Goal: Information Seeking & Learning: Learn about a topic

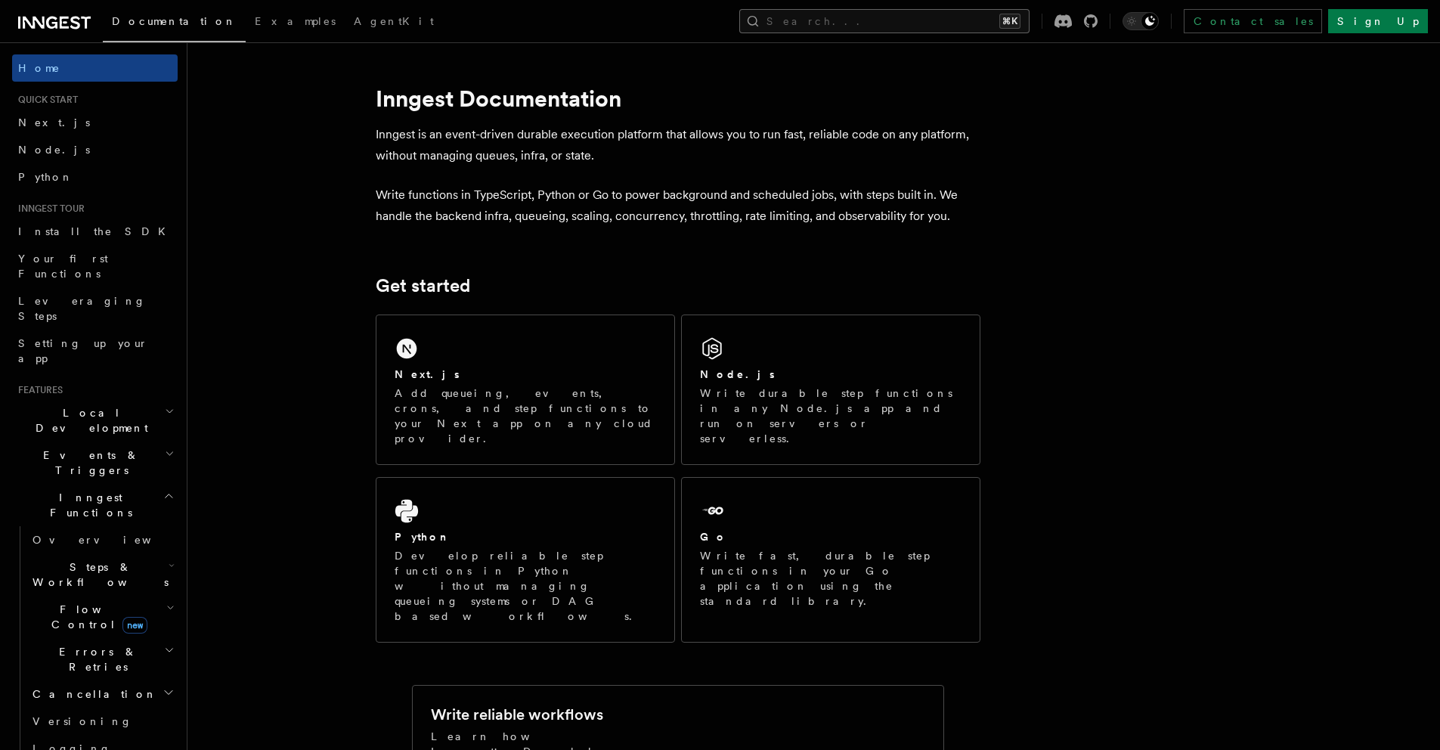
click at [915, 27] on button "Search... ⌘K" at bounding box center [884, 21] width 290 height 24
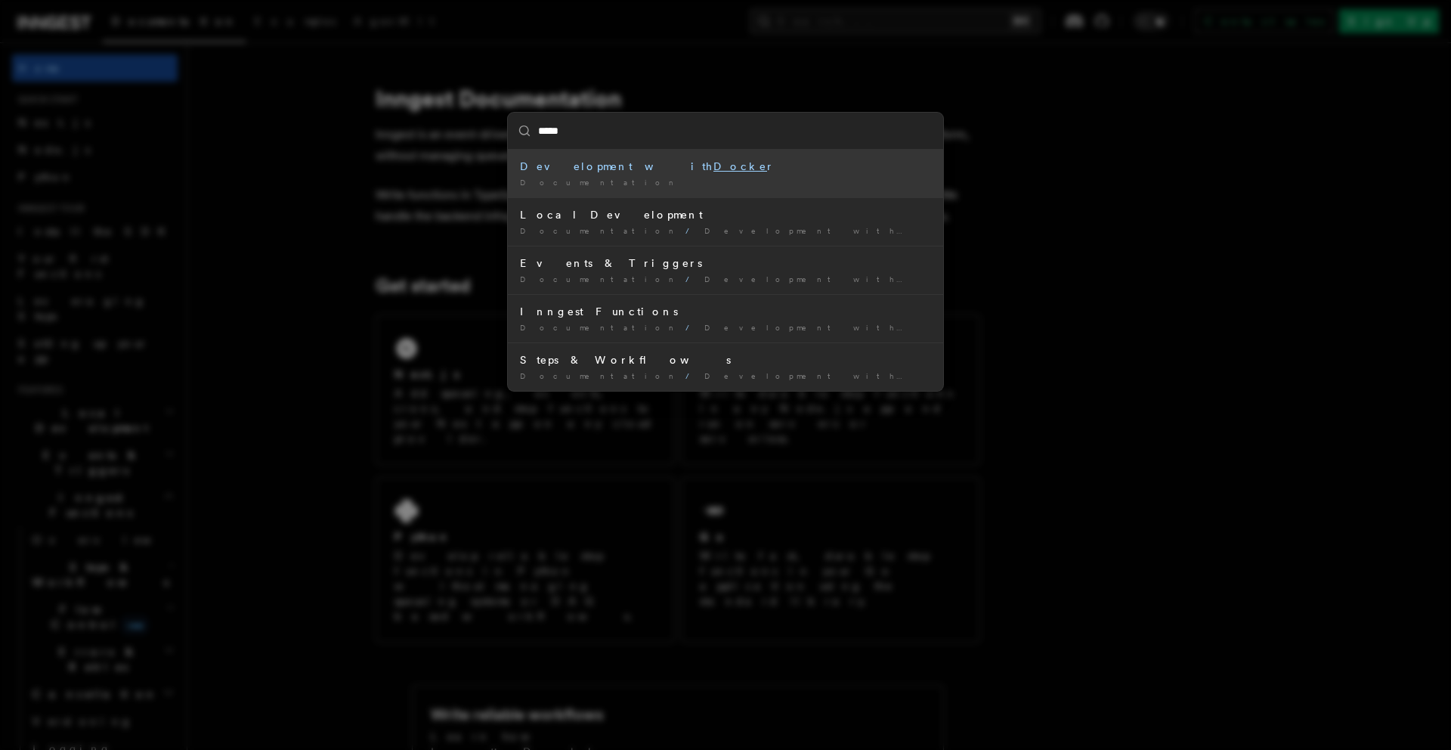
type input "******"
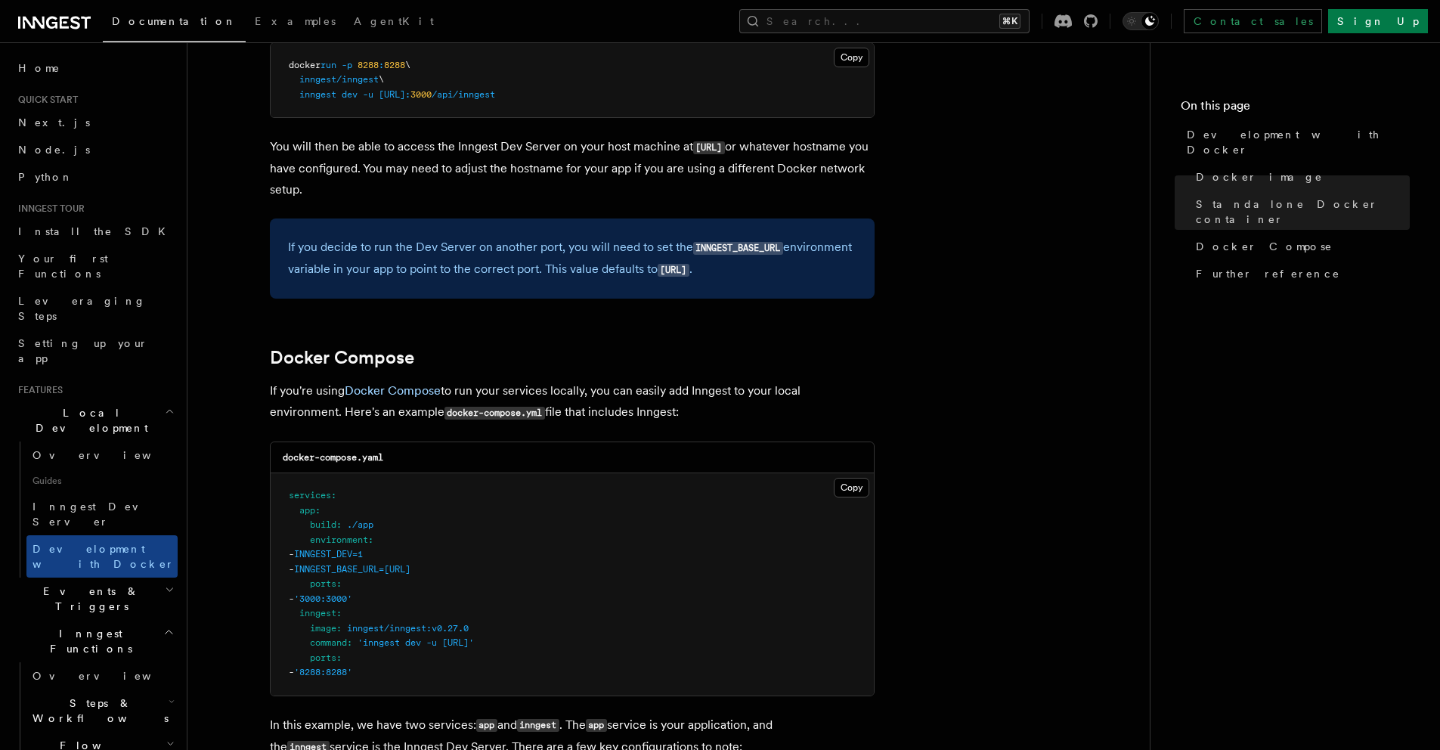
scroll to position [716, 0]
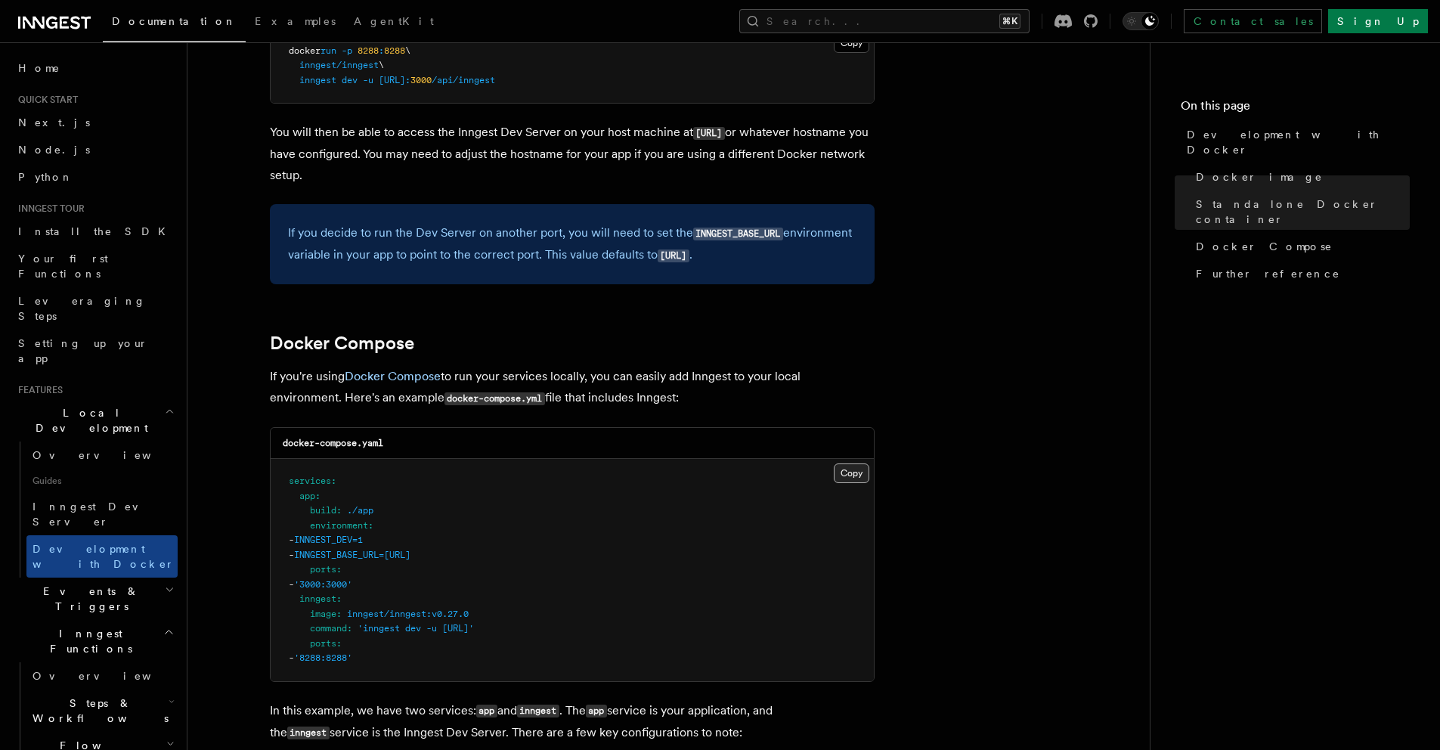
click at [852, 471] on button "Copy Copied" at bounding box center [852, 473] width 36 height 20
click at [852, 481] on button "Copy Copied" at bounding box center [852, 473] width 36 height 20
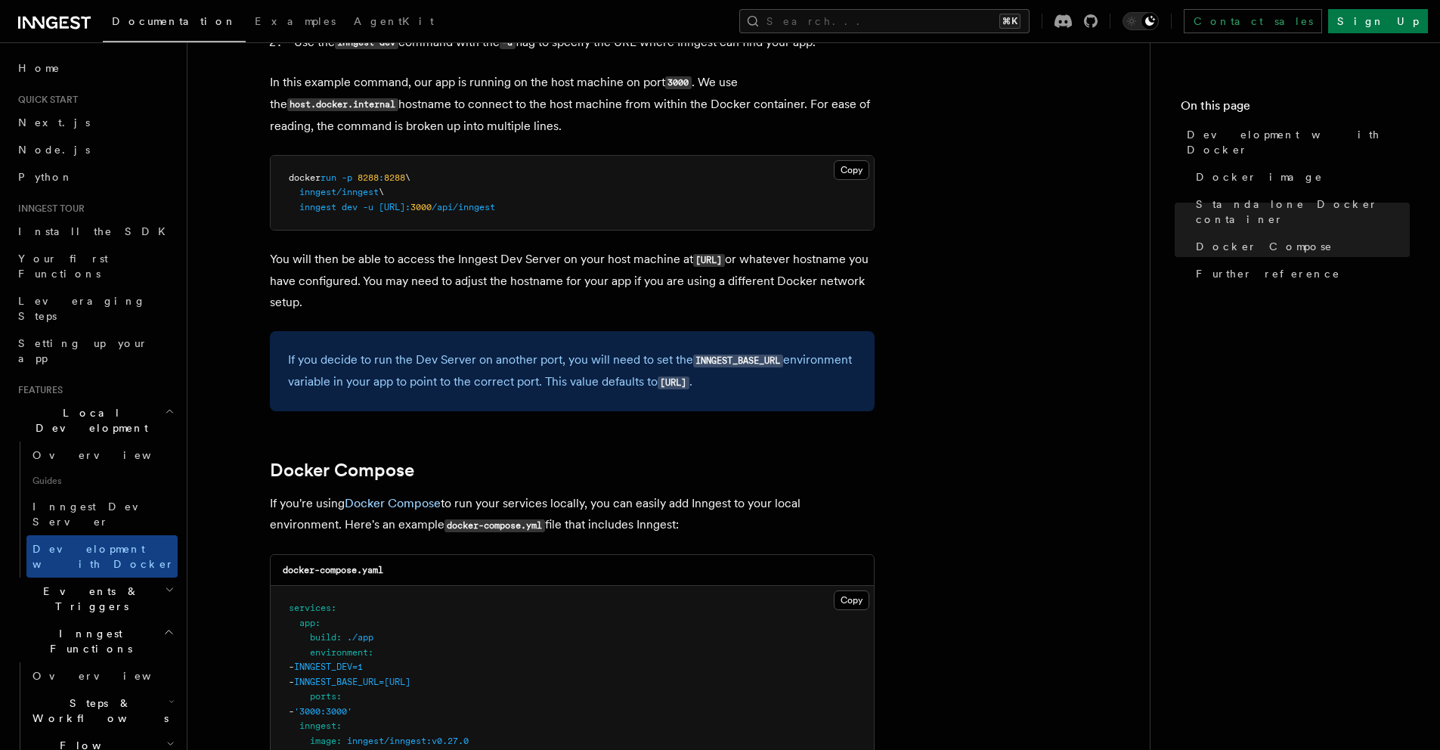
scroll to position [539, 0]
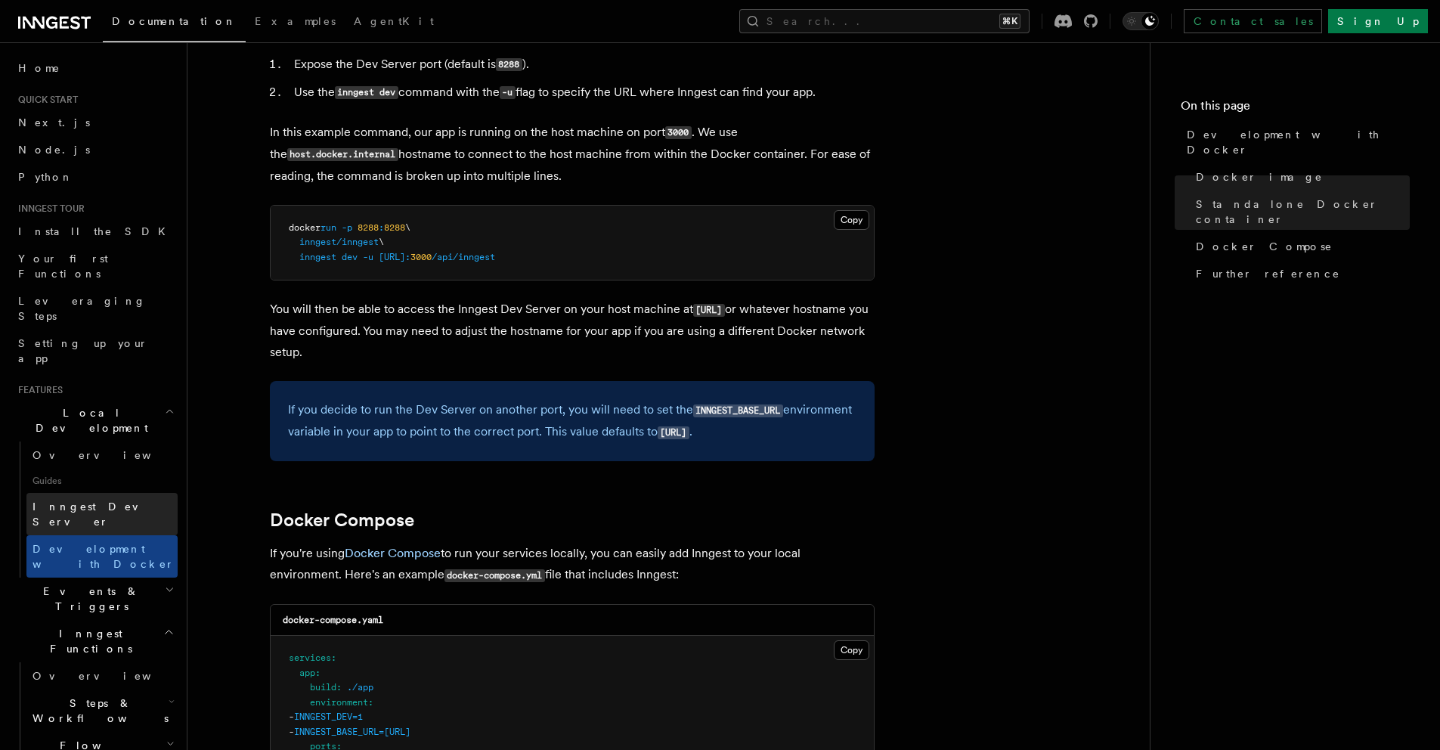
click at [108, 535] on link "Development with Docker" at bounding box center [101, 556] width 151 height 42
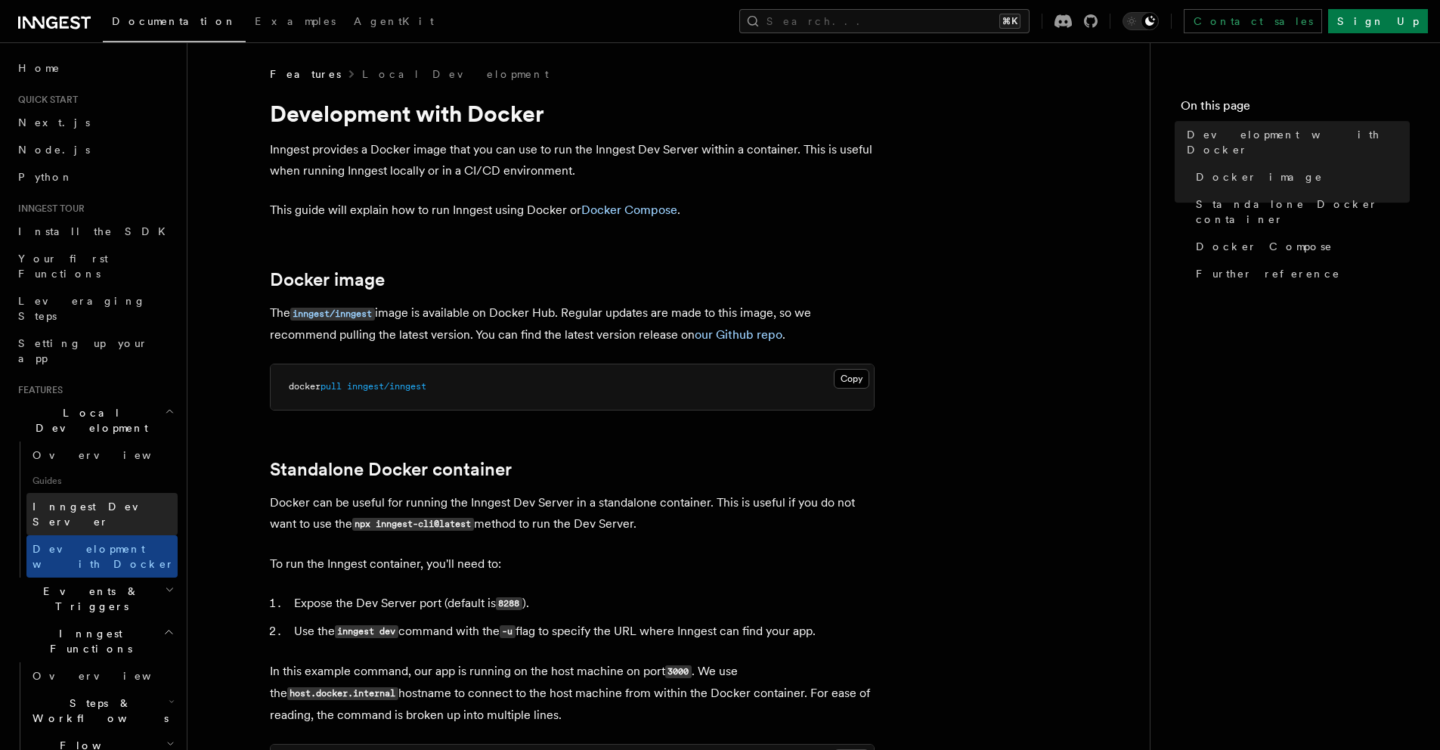
click at [102, 493] on link "Inngest Dev Server" at bounding box center [101, 514] width 151 height 42
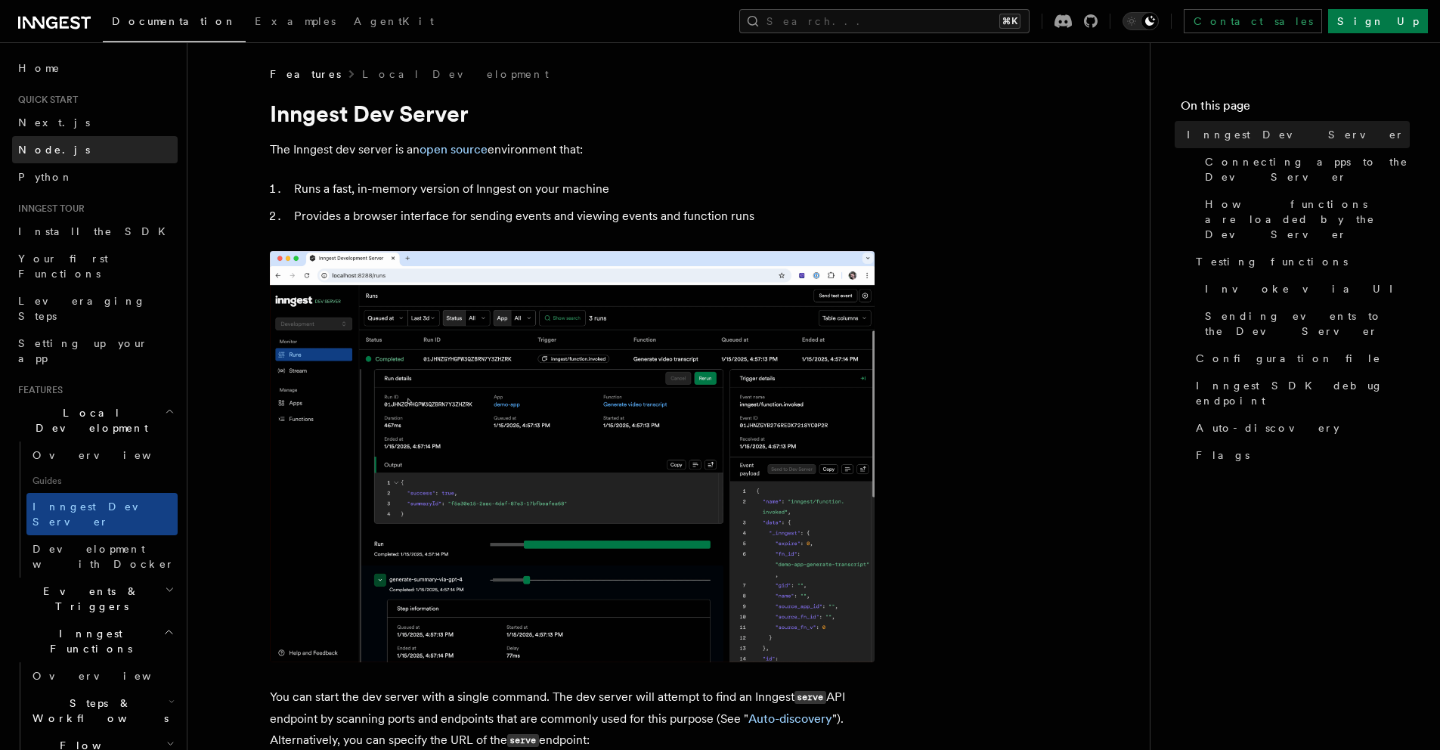
click at [42, 157] on link "Node.js" at bounding box center [95, 149] width 166 height 27
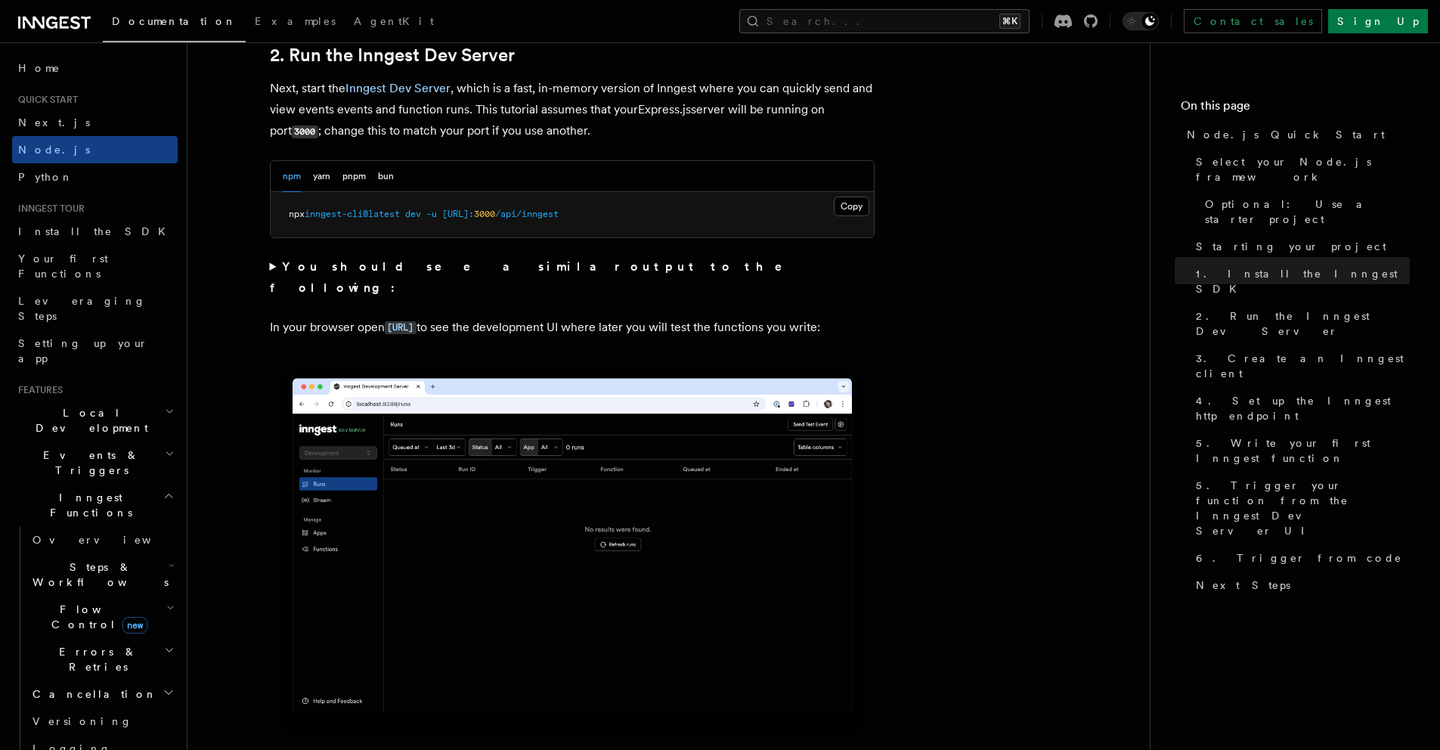
scroll to position [1185, 0]
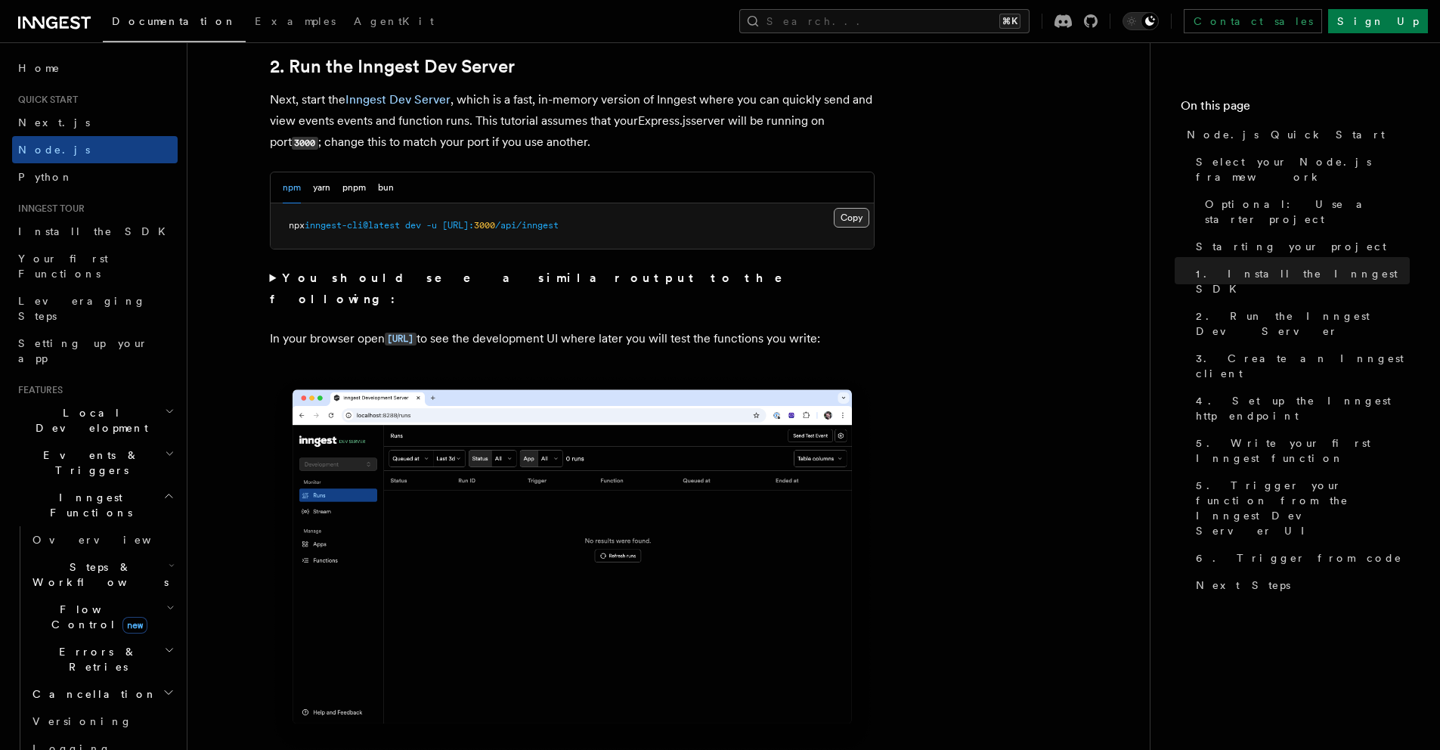
click at [840, 215] on button "Copy Copied" at bounding box center [852, 218] width 36 height 20
click at [856, 219] on button "Copy Copied" at bounding box center [852, 218] width 36 height 20
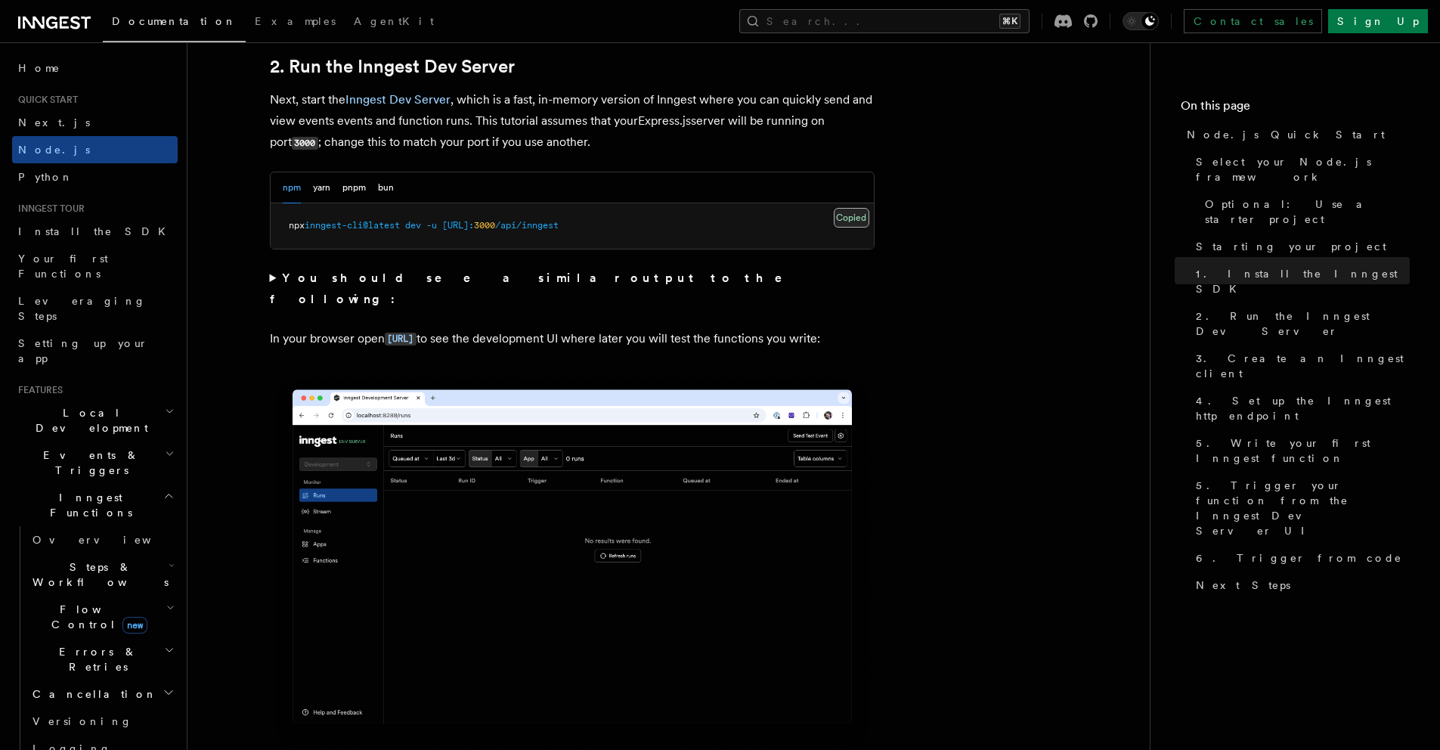
click at [856, 219] on button "Copy Copied" at bounding box center [852, 218] width 36 height 20
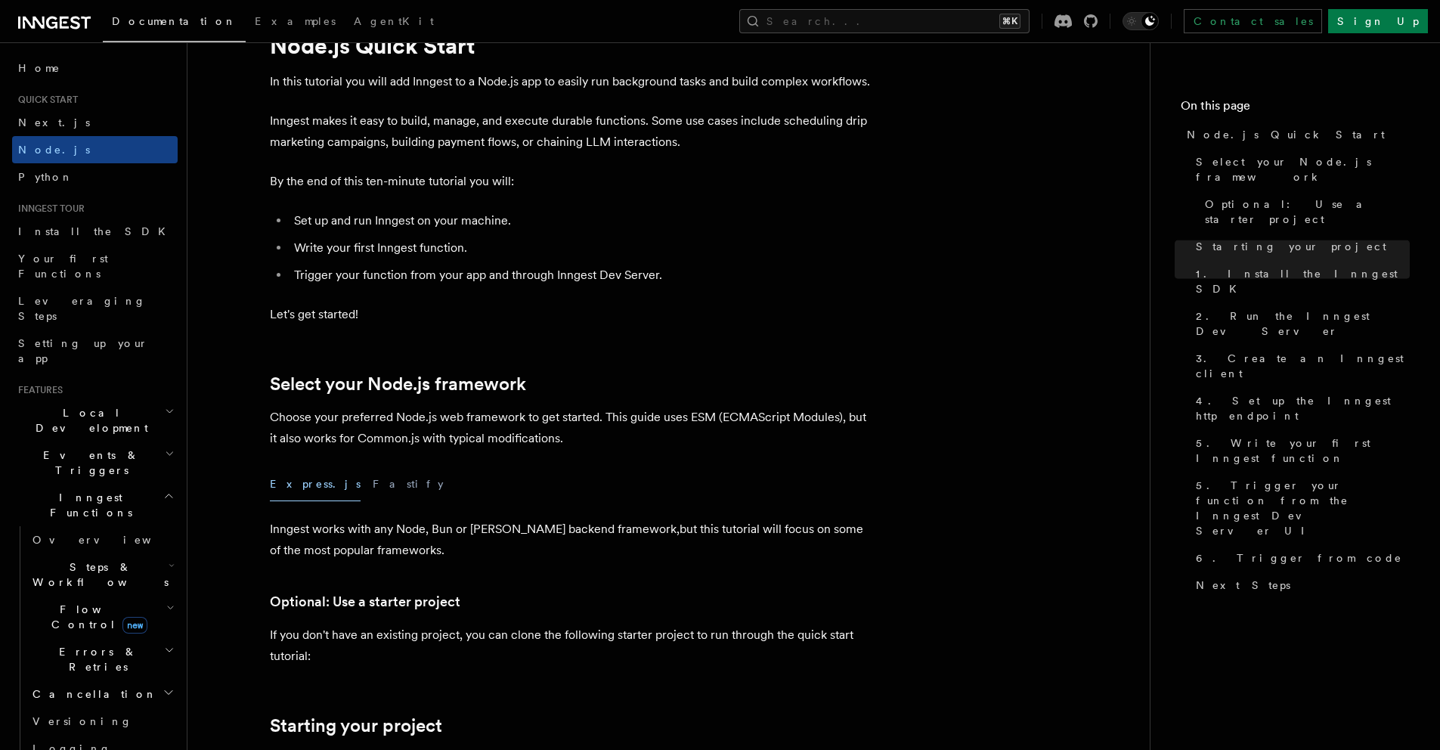
scroll to position [16, 0]
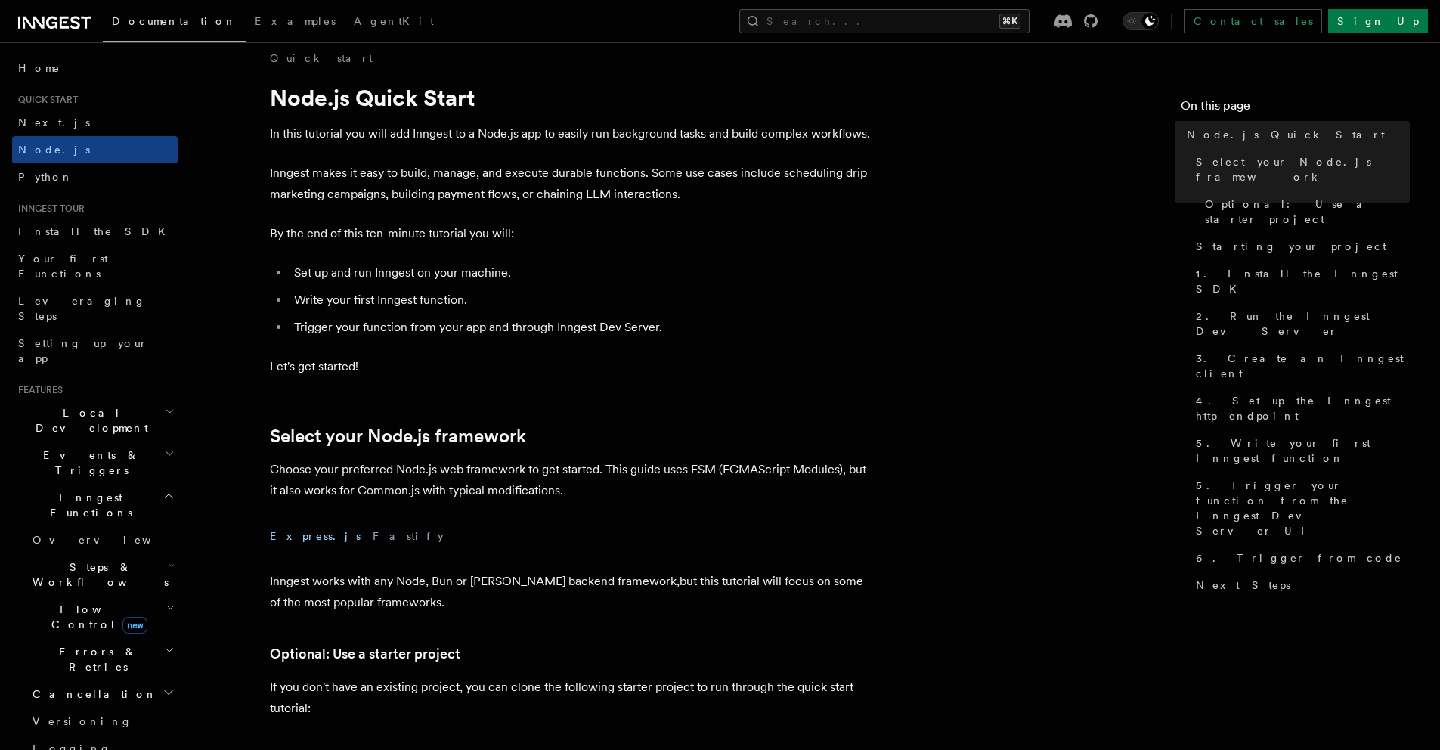
click at [84, 30] on icon at bounding box center [54, 23] width 73 height 18
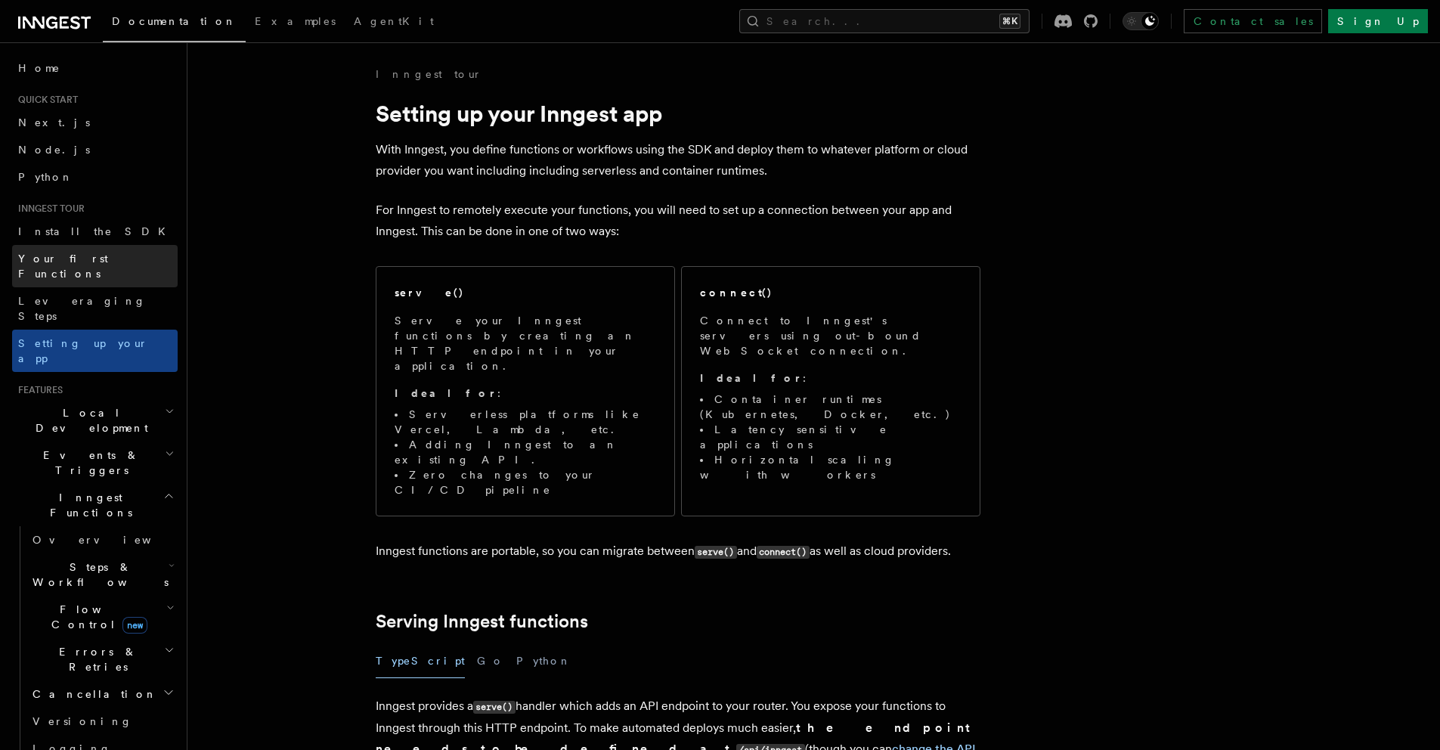
click at [103, 265] on span "Your first Functions" at bounding box center [97, 266] width 159 height 30
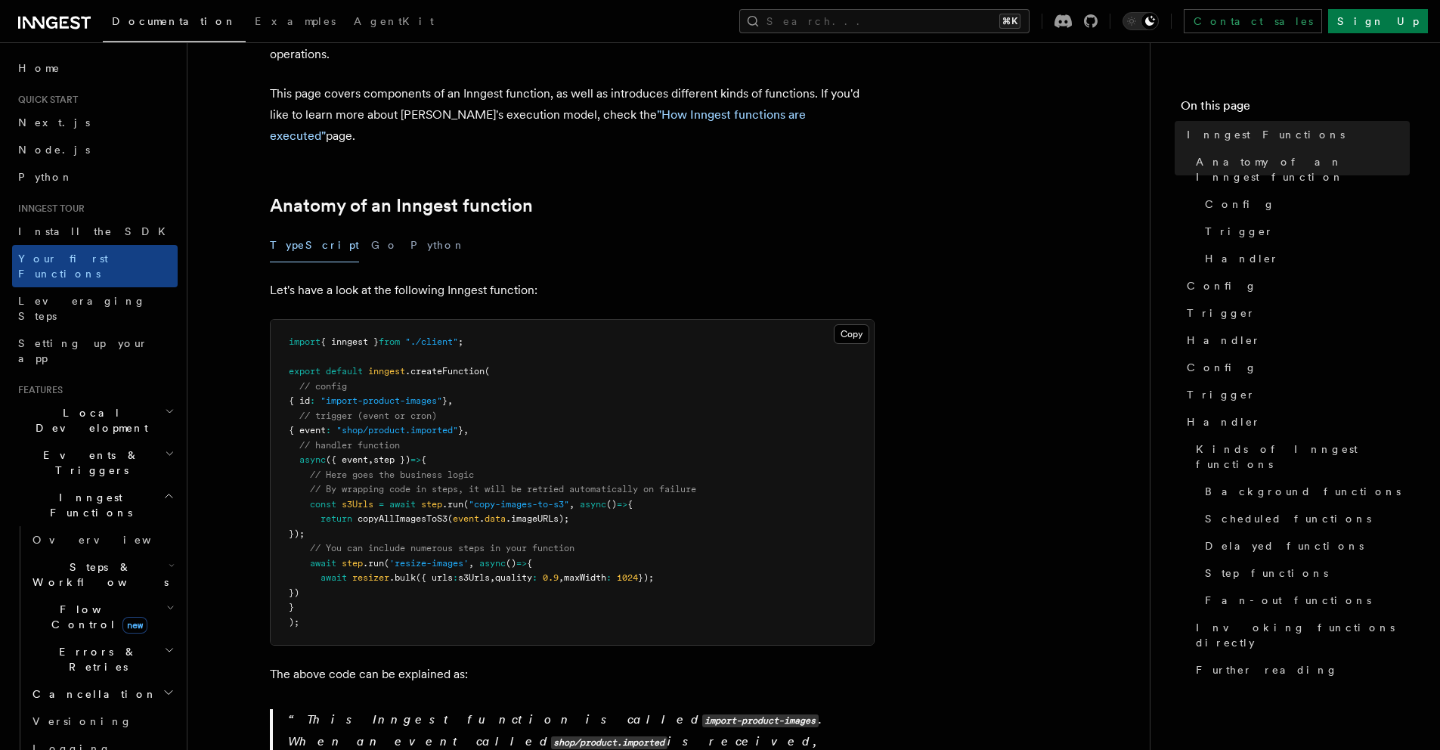
scroll to position [210, 0]
